Goal: Check status

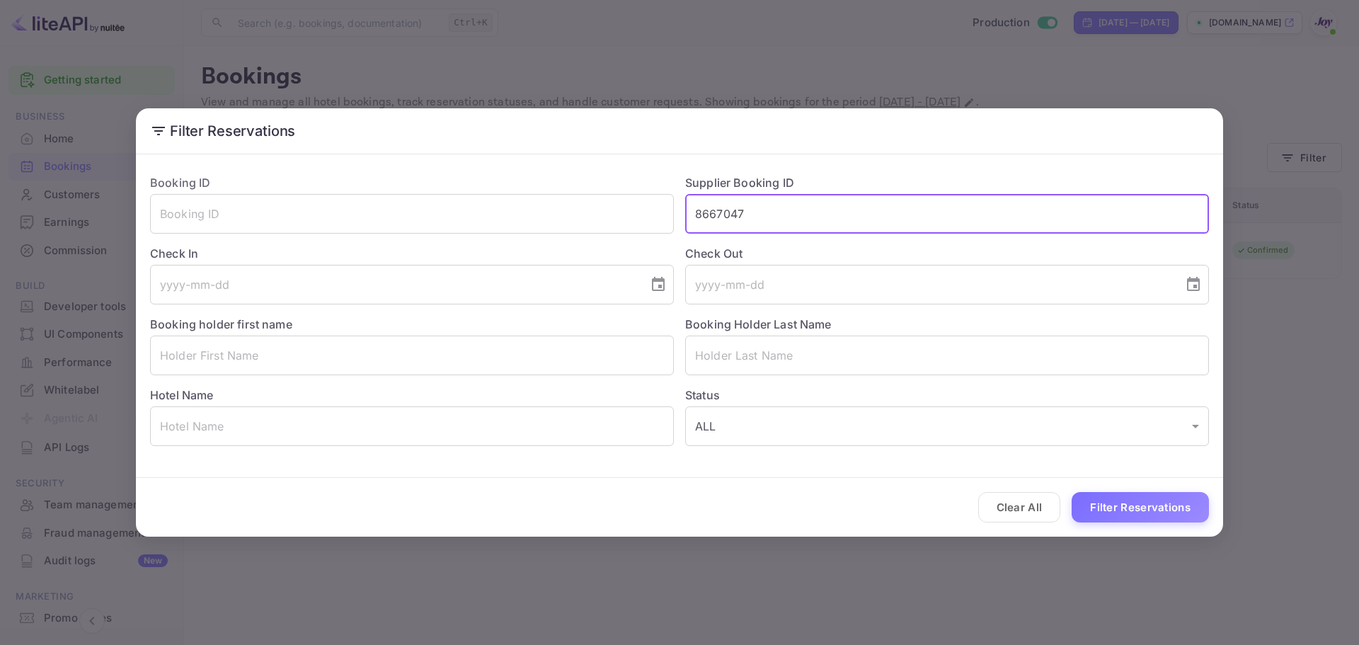
click at [629, 211] on div "Booking ID ​ Supplier Booking ID 8667047 ​ Check In ​ Check Out ​ Booking holde…" at bounding box center [674, 304] width 1070 height 283
type input "9752152"
click at [1129, 507] on button "Filter Reservations" at bounding box center [1140, 507] width 137 height 30
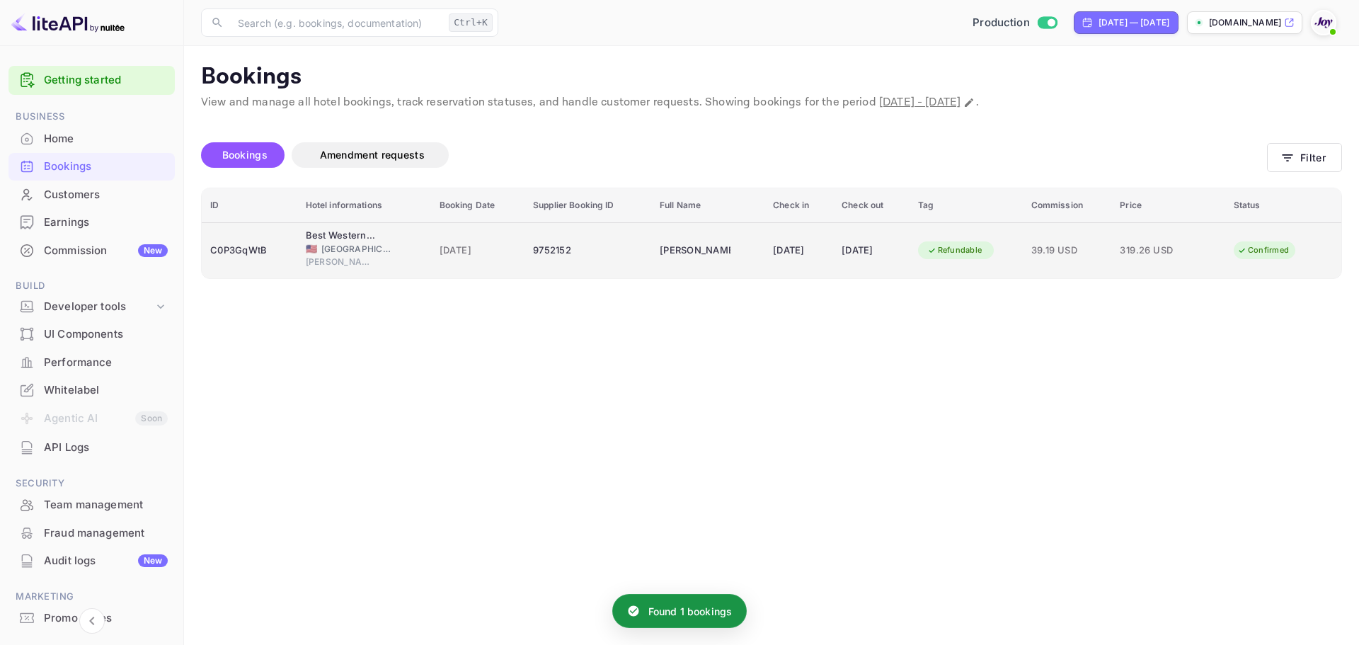
click at [524, 264] on td "9752152" at bounding box center [587, 250] width 127 height 56
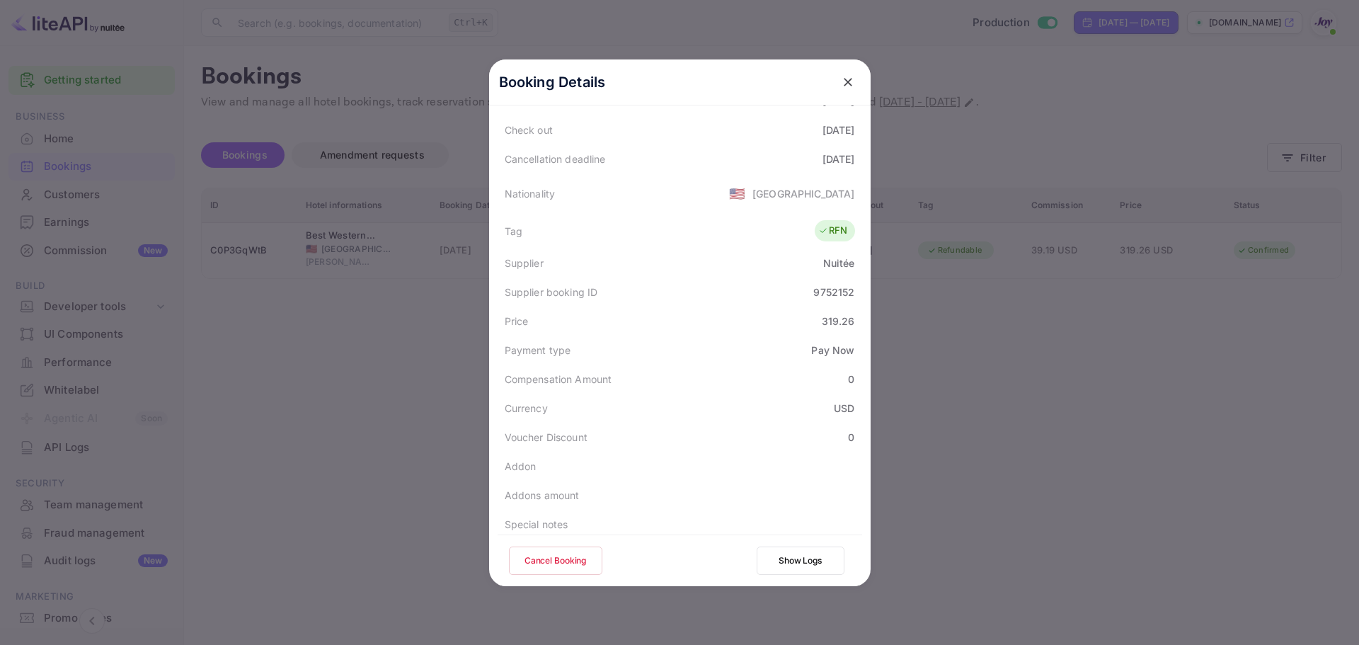
scroll to position [354, 0]
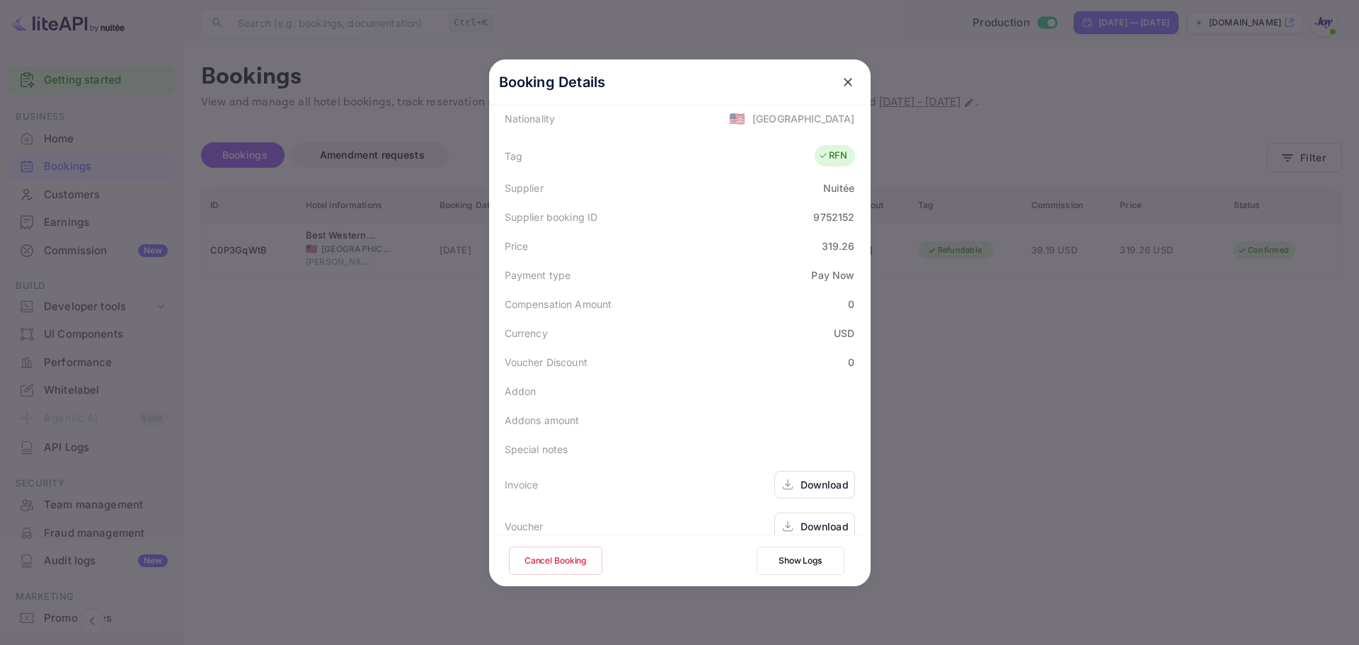
click at [813, 218] on div "9752152" at bounding box center [833, 217] width 41 height 15
copy div "9752152"
click at [846, 83] on icon "close" at bounding box center [848, 82] width 14 height 14
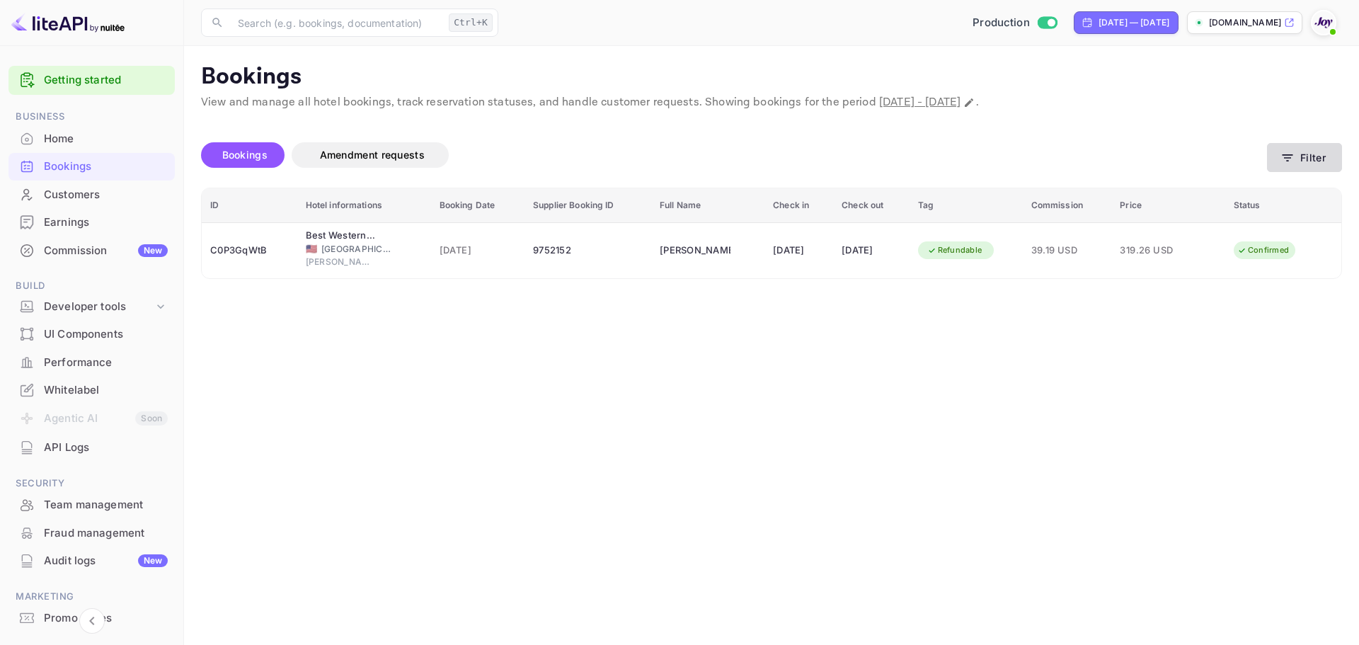
click at [1321, 165] on button "Filter" at bounding box center [1304, 157] width 75 height 29
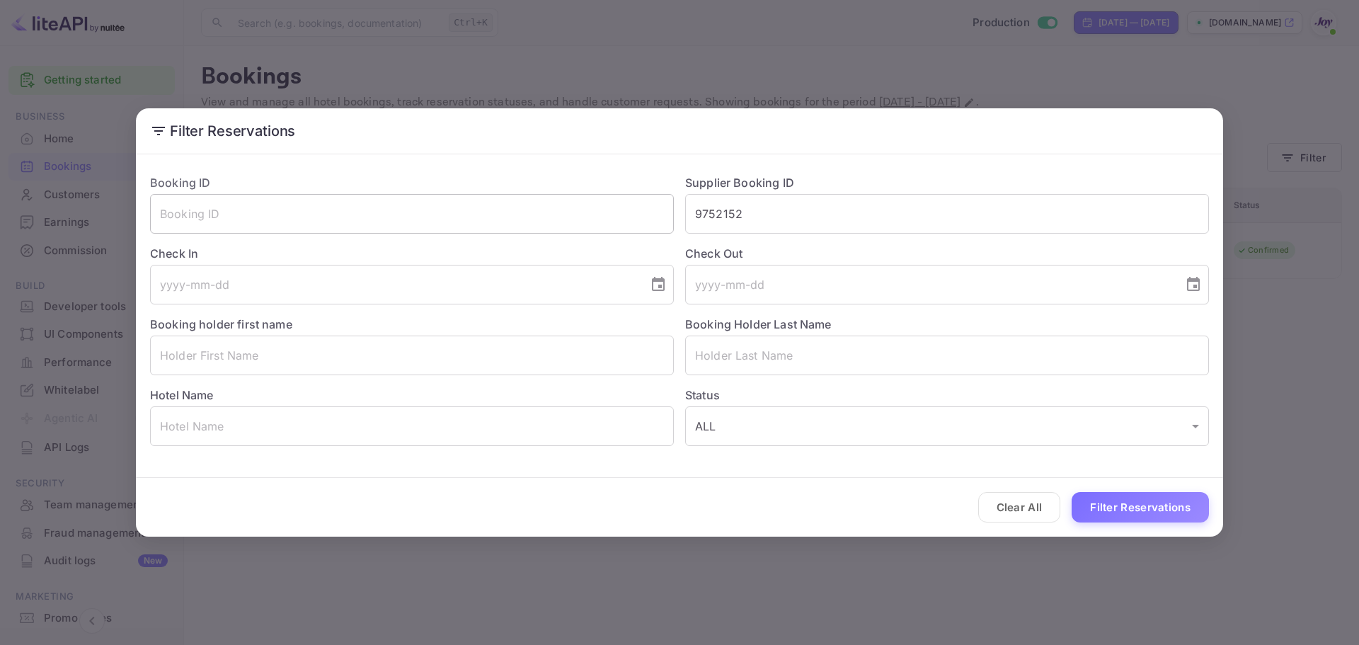
drag, startPoint x: 810, startPoint y: 188, endPoint x: 672, endPoint y: 216, distance: 140.8
click at [672, 216] on div "Booking ID ​ Supplier Booking ID 9752152 ​ Check In ​ Check Out ​ Booking holde…" at bounding box center [674, 304] width 1070 height 283
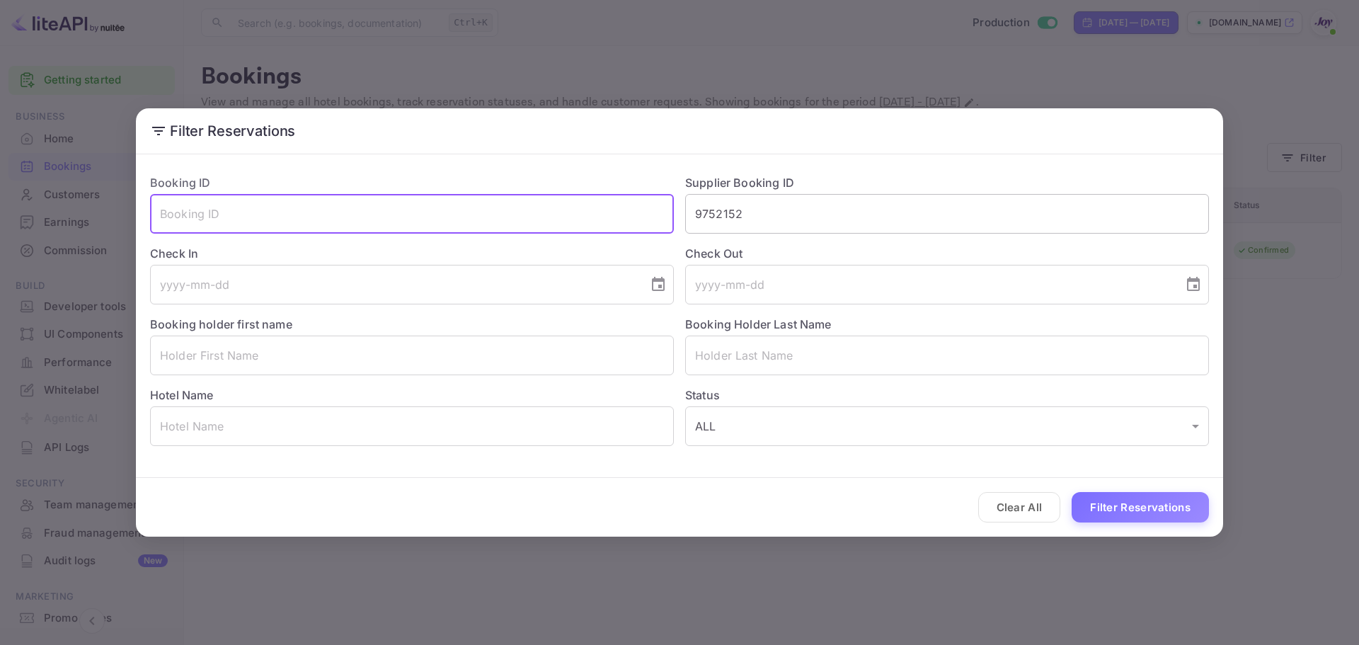
click at [735, 224] on input "9752152" at bounding box center [947, 214] width 524 height 40
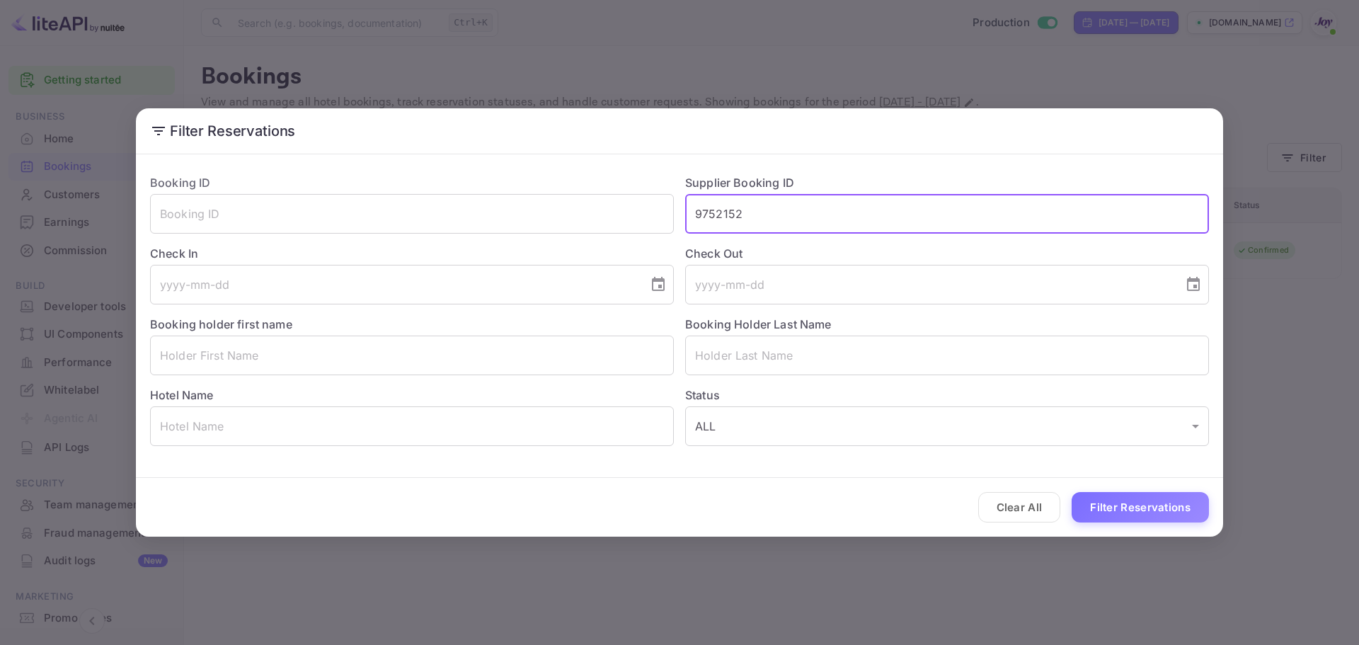
click at [735, 224] on input "9752152" at bounding box center [947, 214] width 524 height 40
click at [1018, 511] on button "Clear All" at bounding box center [1019, 507] width 83 height 30
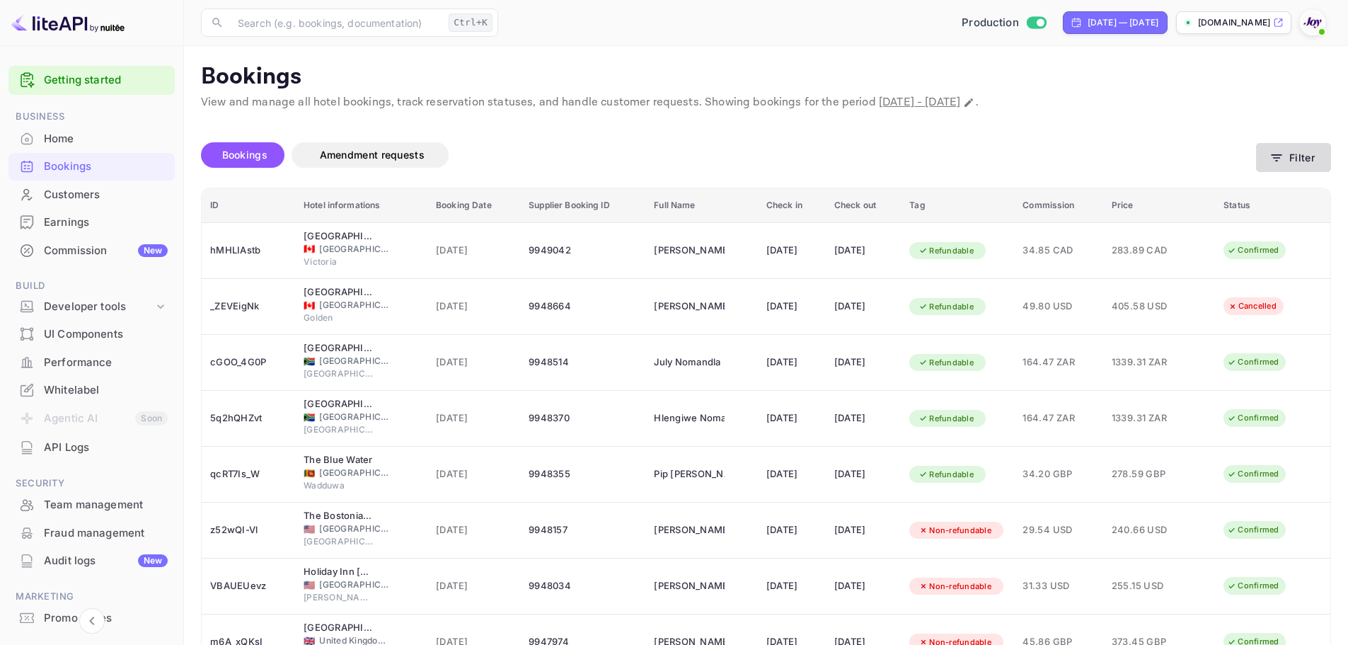
click at [1280, 163] on icon "button" at bounding box center [1277, 158] width 14 height 14
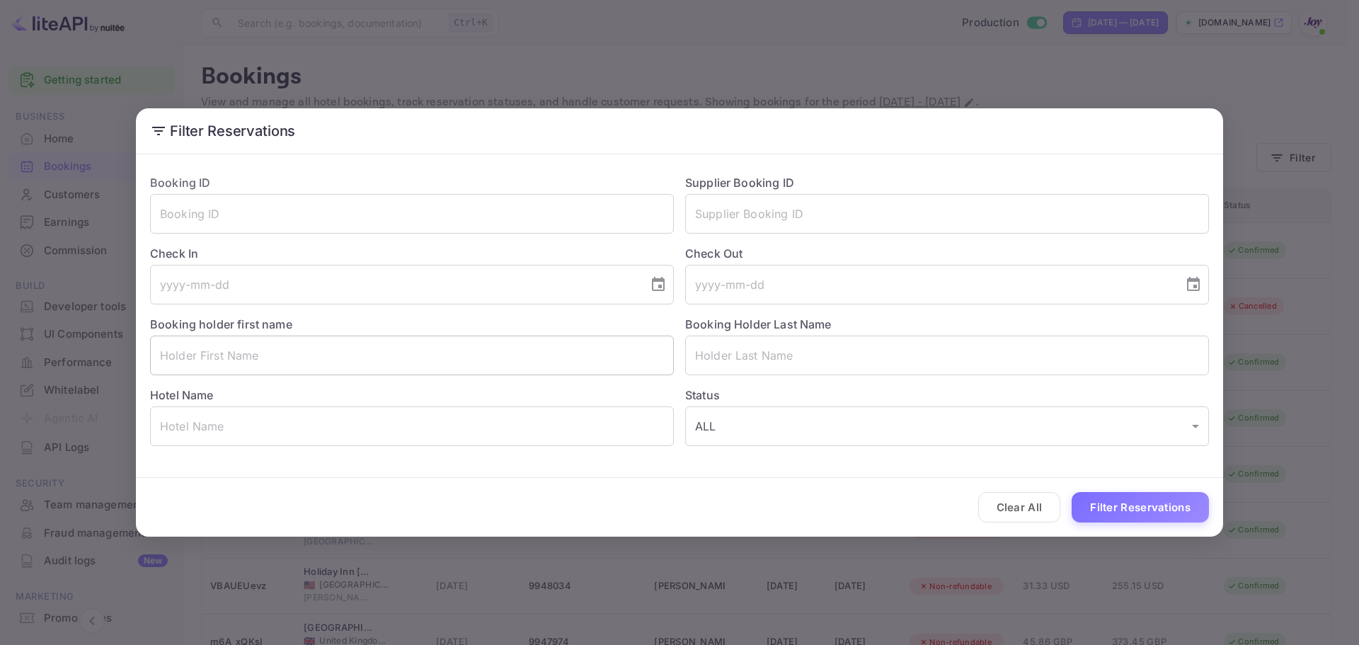
click at [260, 355] on input "text" at bounding box center [412, 355] width 524 height 40
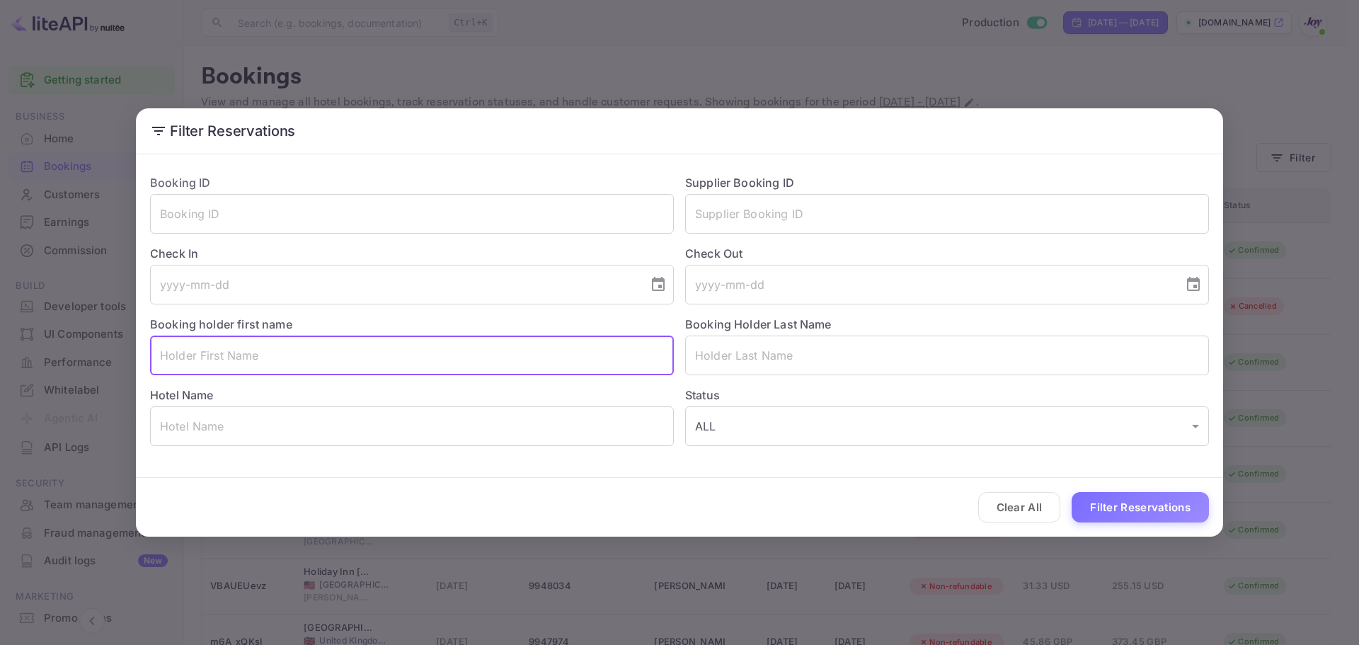
paste input "[PERSON_NAME]"
click at [237, 357] on input "[PERSON_NAME]" at bounding box center [412, 355] width 524 height 40
type input "Michiko"
click at [757, 364] on input "text" at bounding box center [947, 355] width 524 height 40
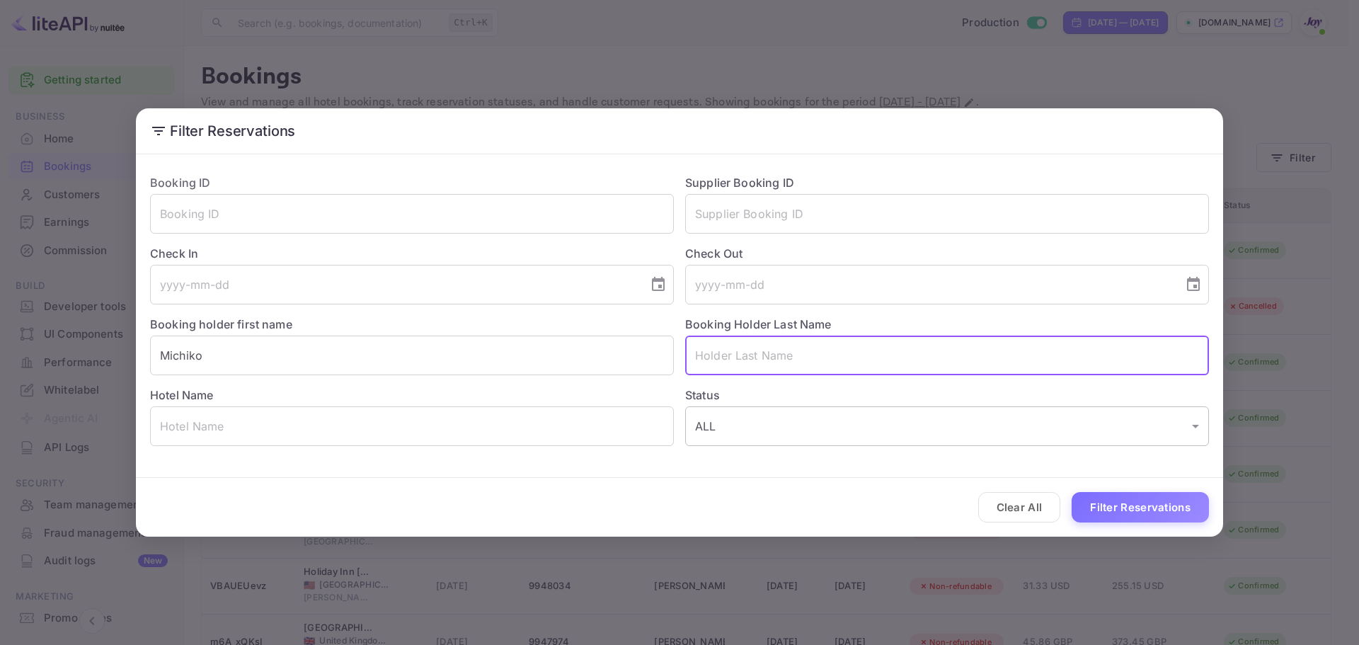
paste input "[PERSON_NAME]"
type input "[PERSON_NAME]"
click at [1086, 503] on button "Filter Reservations" at bounding box center [1140, 507] width 137 height 30
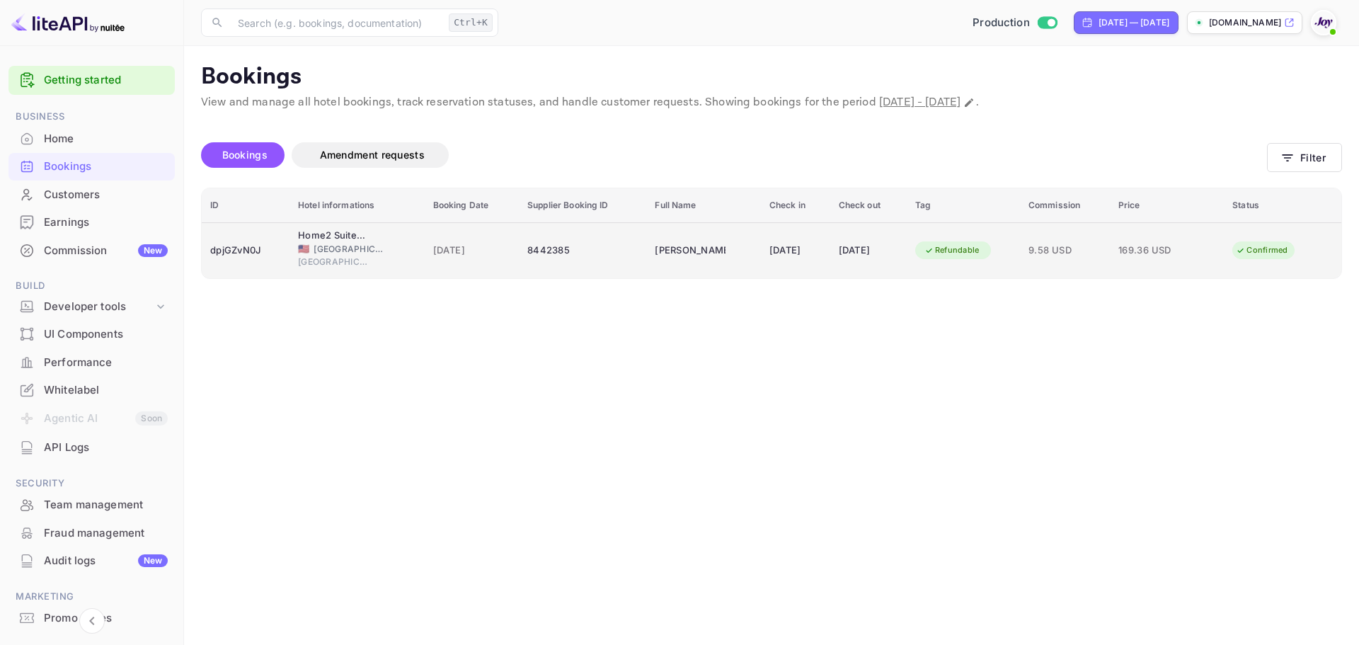
click at [588, 258] on div "8442385" at bounding box center [582, 250] width 110 height 23
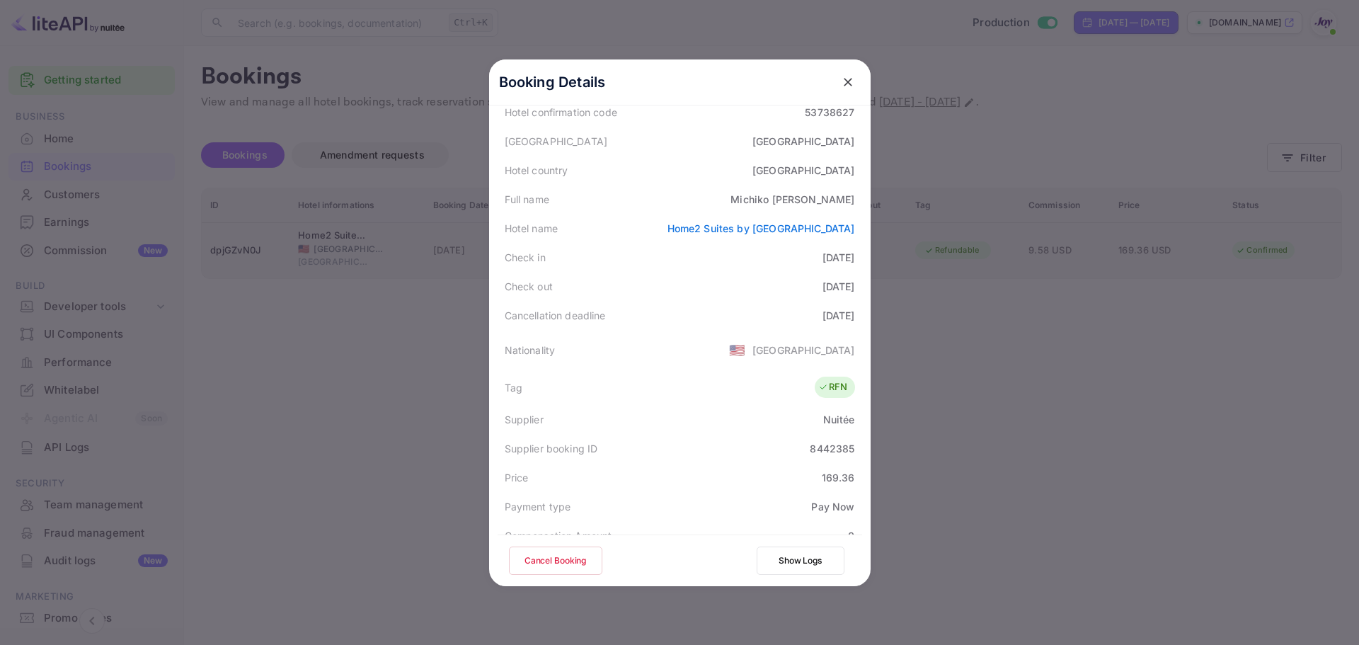
scroll to position [142, 0]
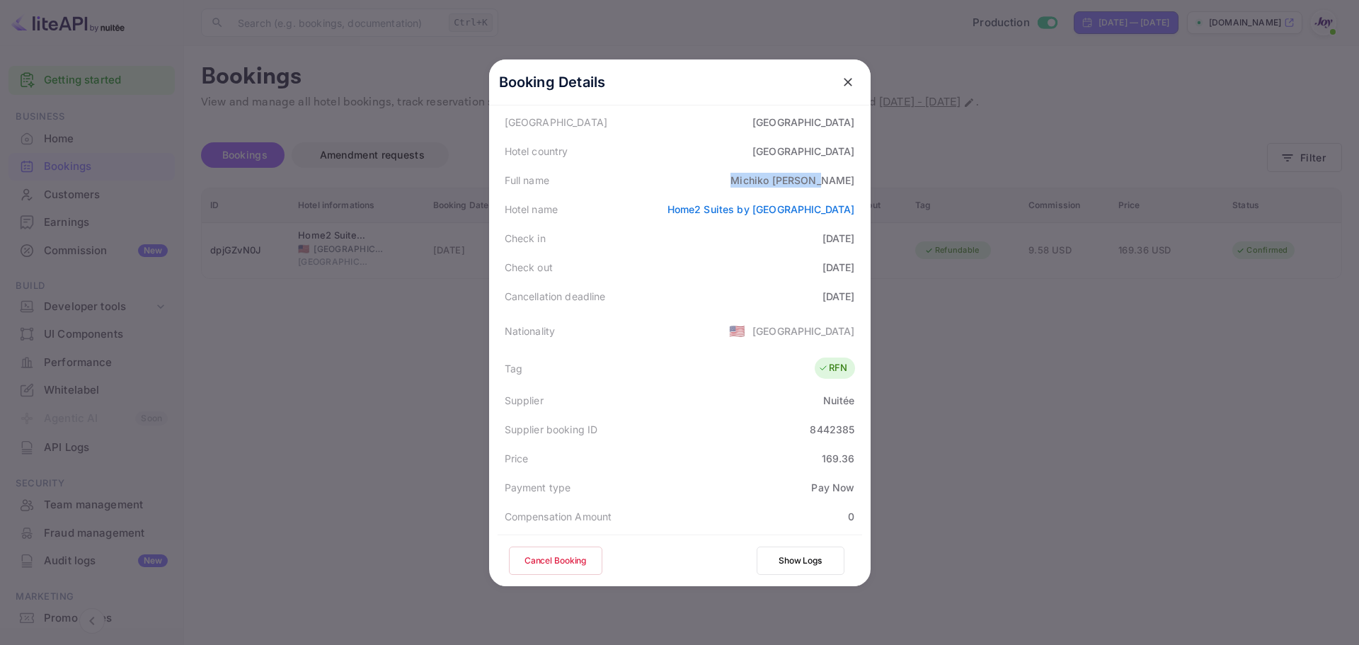
drag, startPoint x: 755, startPoint y: 179, endPoint x: 854, endPoint y: 190, distance: 99.7
click at [854, 190] on div "Full name [PERSON_NAME]" at bounding box center [680, 180] width 365 height 29
copy div "[PERSON_NAME]"
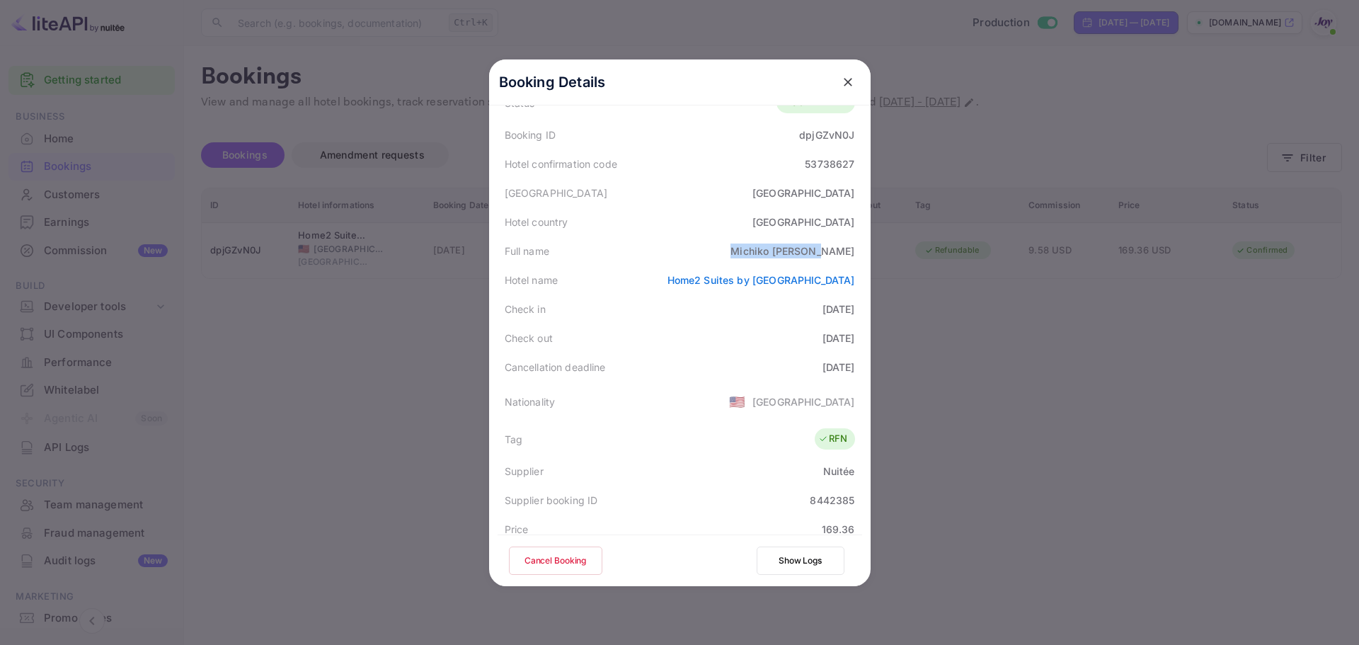
scroll to position [0, 0]
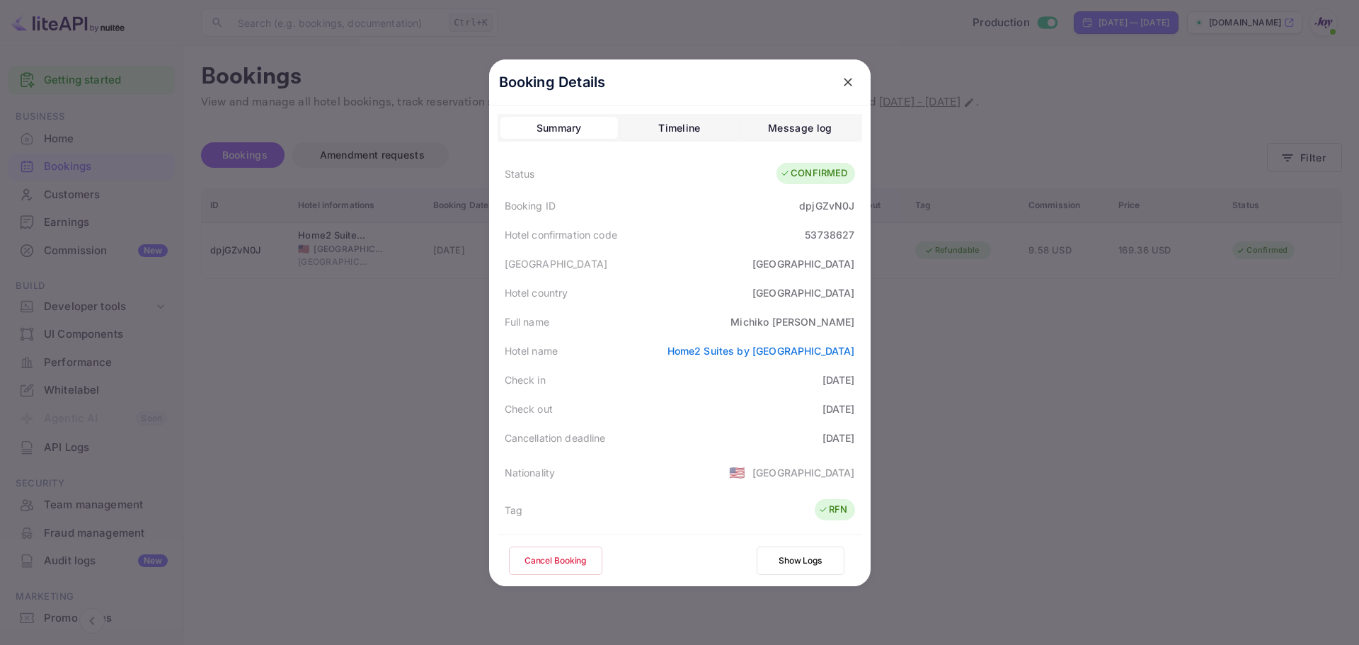
click at [824, 205] on div "dpjGZvN0J" at bounding box center [826, 205] width 55 height 15
click at [825, 228] on div "53738627" at bounding box center [830, 234] width 50 height 15
copy div "53738627"
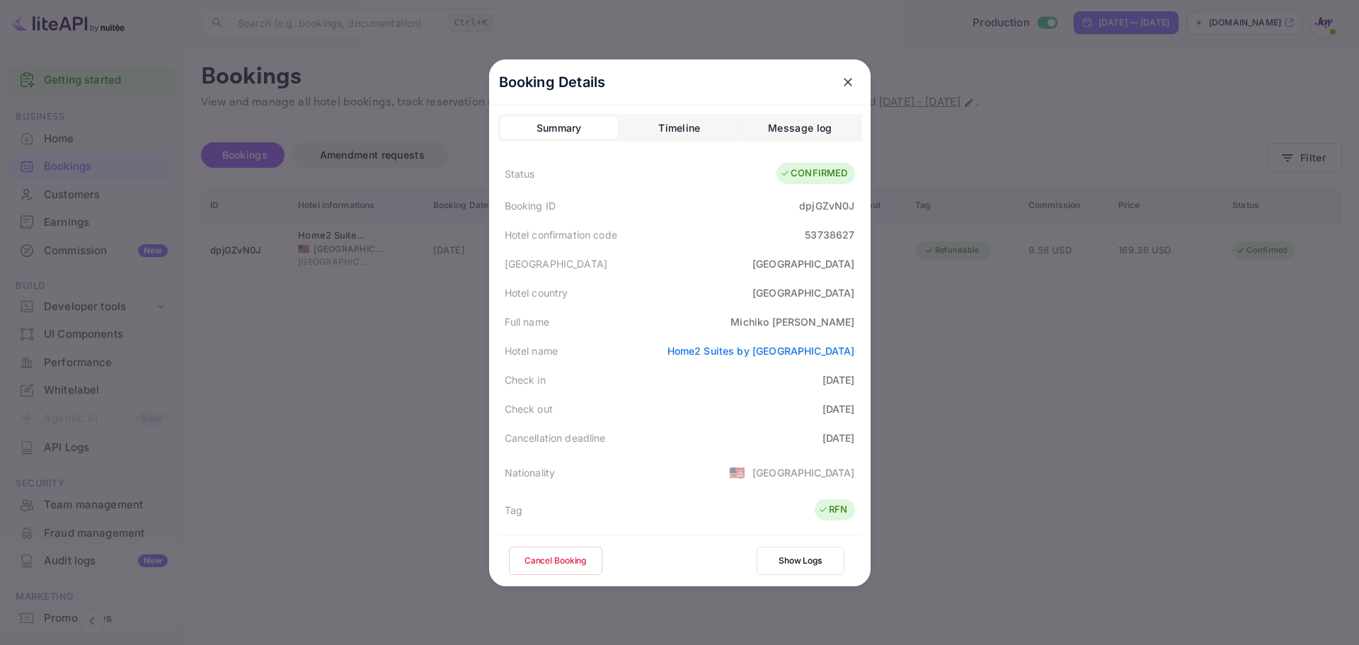
click at [820, 201] on div "dpjGZvN0J" at bounding box center [826, 205] width 55 height 15
copy div "dpjGZvN0J"
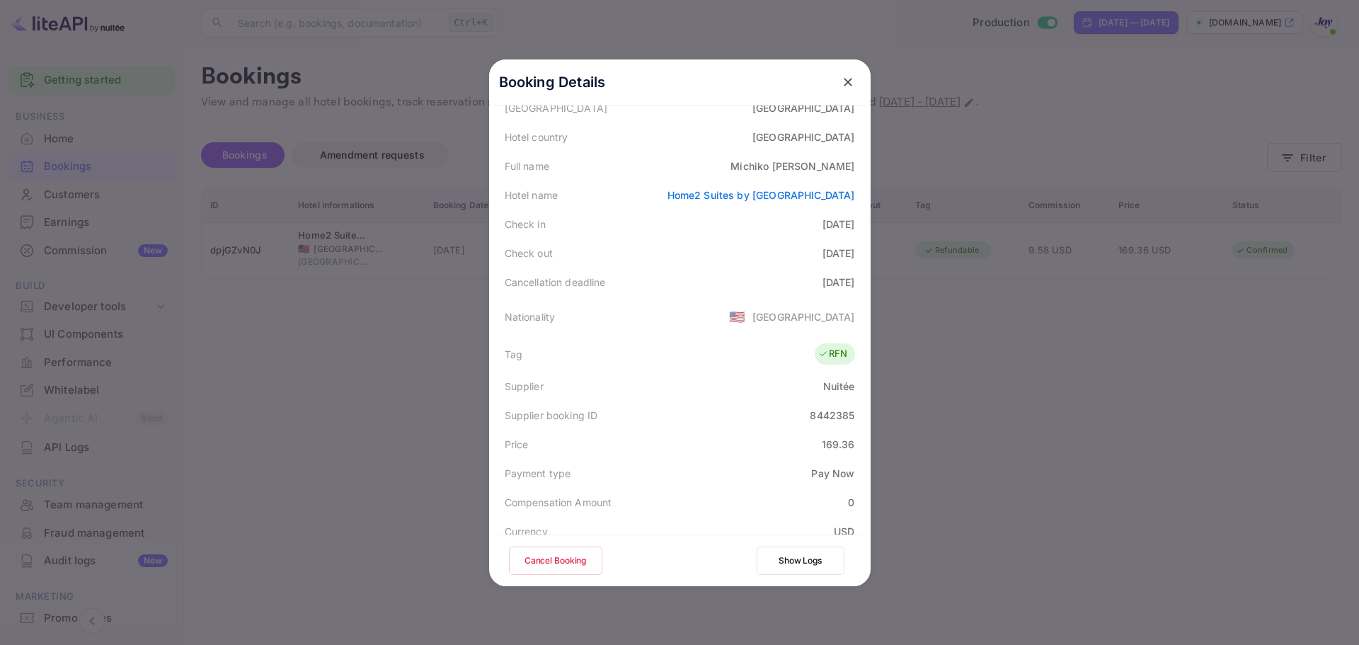
scroll to position [402, 0]
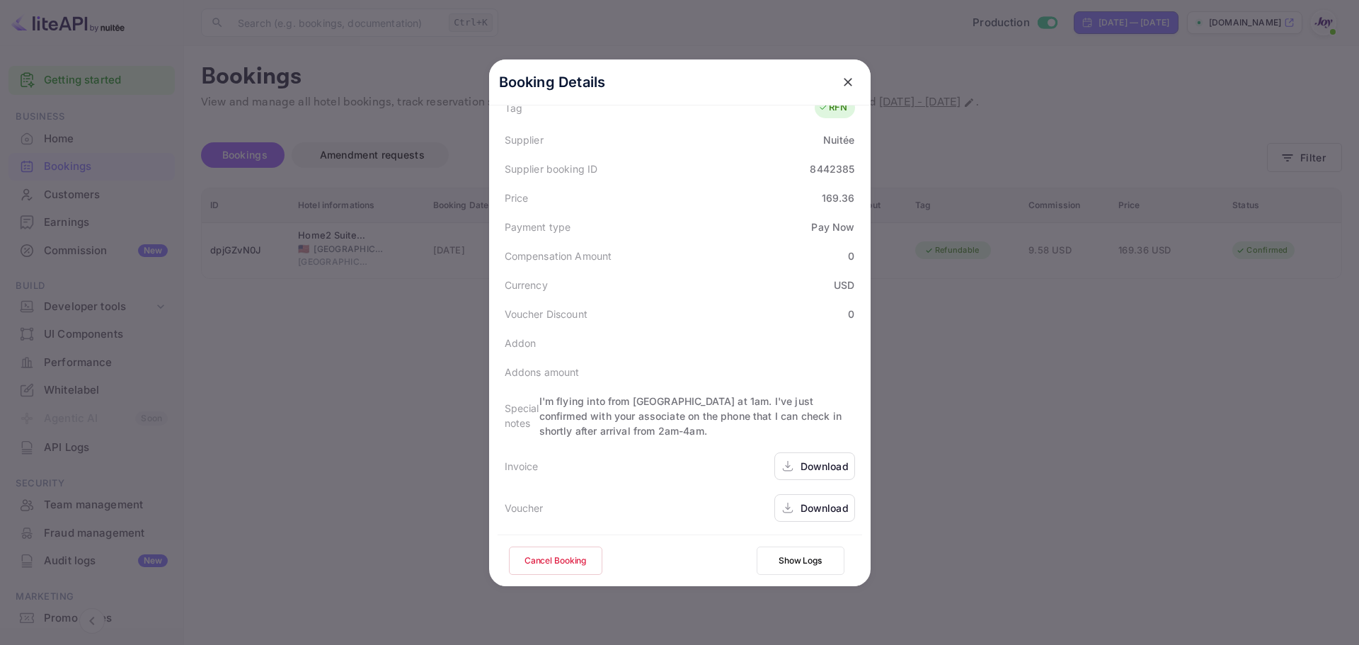
click at [820, 173] on div "8442385" at bounding box center [832, 168] width 45 height 15
copy div "8442385"
click at [1014, 358] on div at bounding box center [679, 322] width 1359 height 645
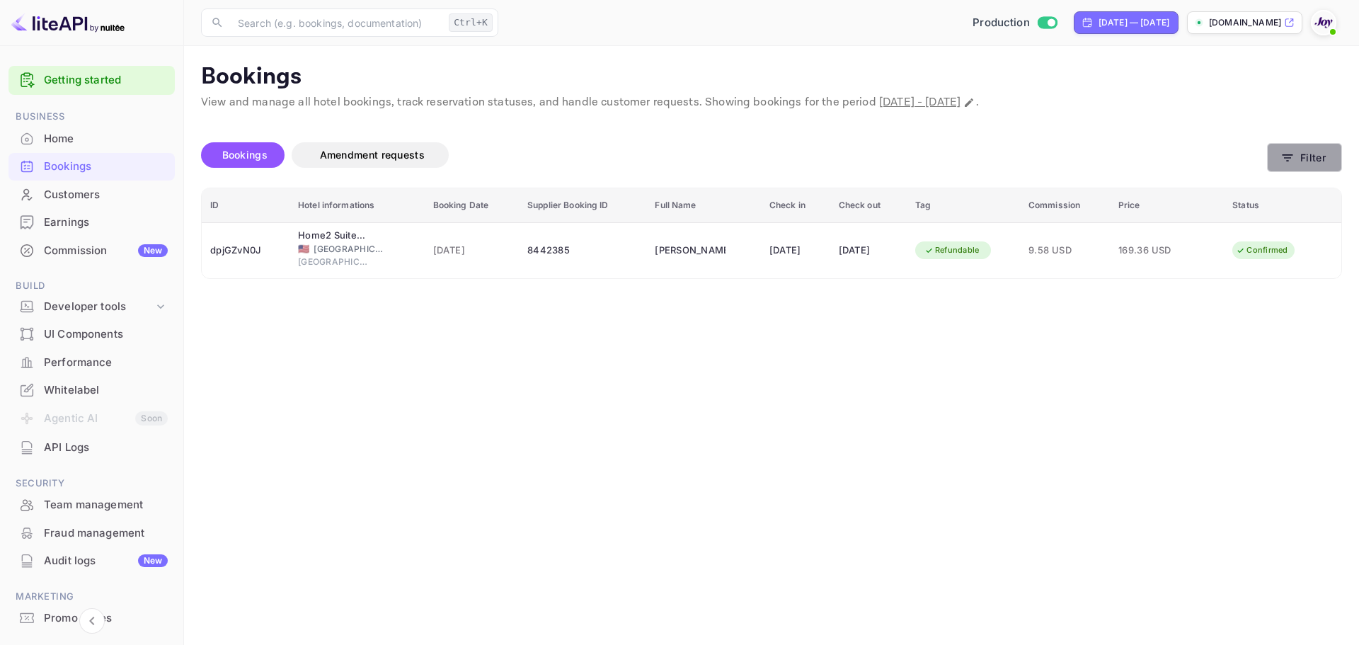
click at [1308, 160] on button "Filter" at bounding box center [1304, 157] width 75 height 29
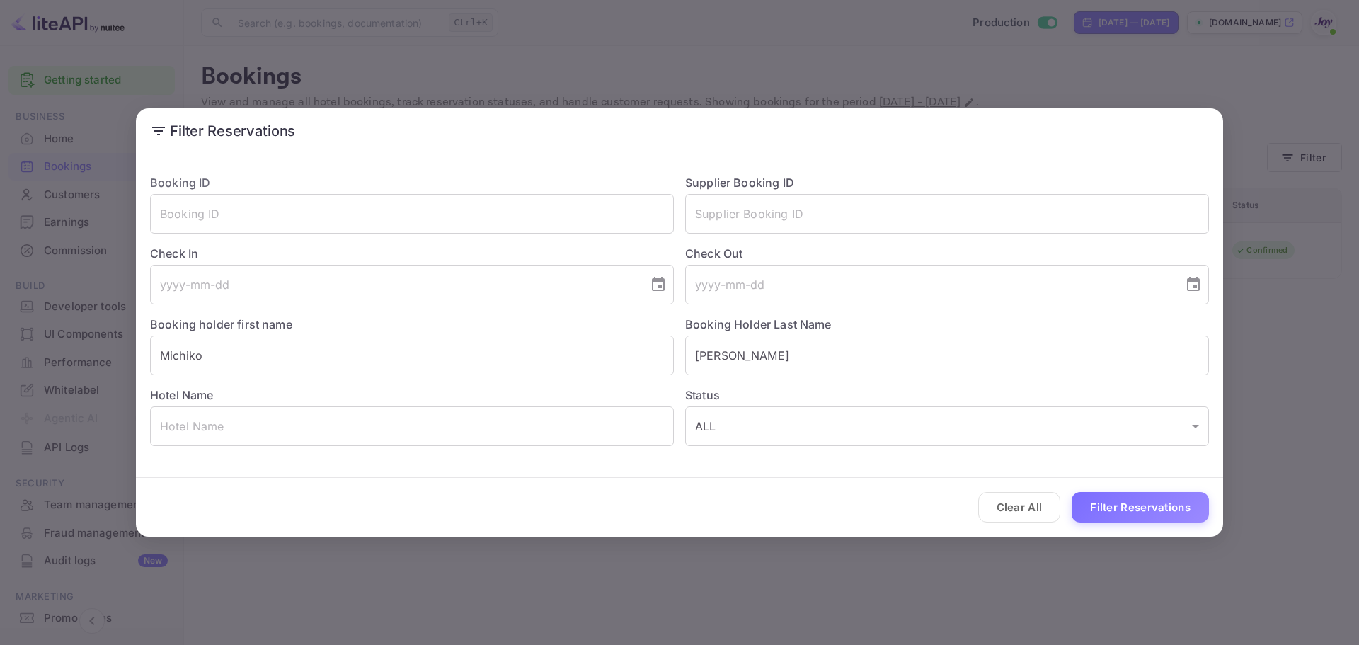
drag, startPoint x: 1037, startPoint y: 515, endPoint x: 1020, endPoint y: 510, distance: 17.9
click at [1037, 514] on button "Clear All" at bounding box center [1019, 507] width 83 height 30
